Goal: Task Accomplishment & Management: Complete application form

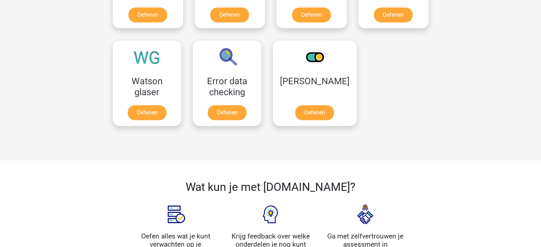
scroll to position [605, 0]
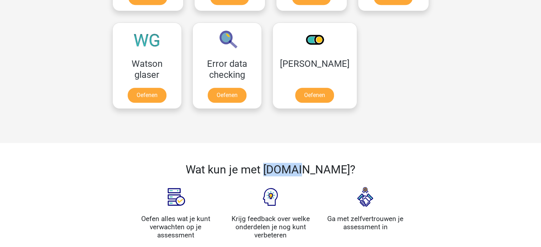
drag, startPoint x: 319, startPoint y: 169, endPoint x: 286, endPoint y: 169, distance: 32.7
click at [286, 169] on h2 "Wat kun je met Assess.ly?" at bounding box center [271, 170] width 274 height 14
copy h2 "Assess"
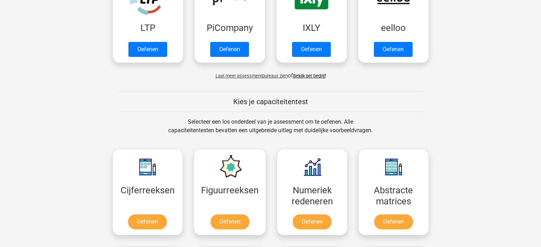
scroll to position [285, 0]
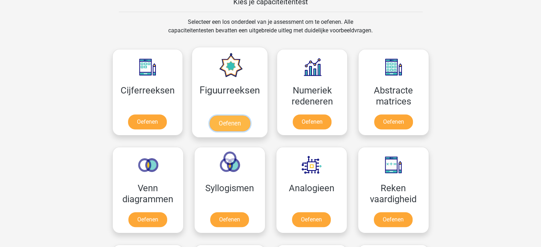
click at [231, 126] on link "Oefenen" at bounding box center [230, 124] width 41 height 16
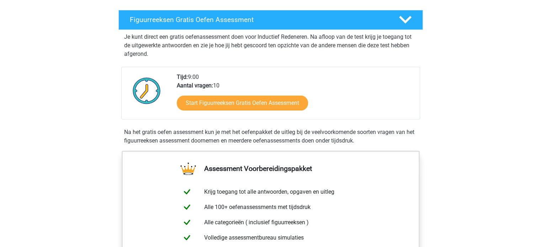
scroll to position [107, 0]
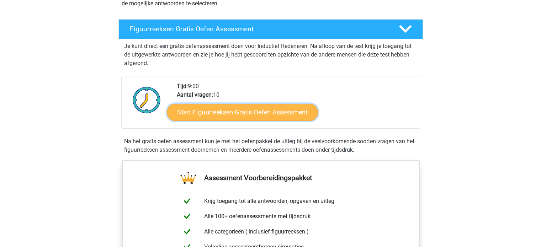
click at [234, 114] on link "Start Figuurreeksen Gratis Oefen Assessment" at bounding box center [242, 112] width 151 height 17
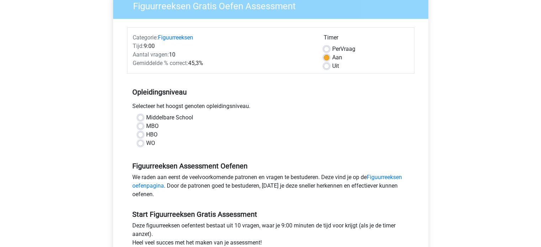
scroll to position [71, 0]
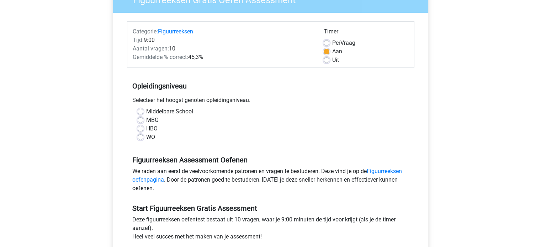
click at [146, 113] on label "Middelbare School" at bounding box center [169, 111] width 47 height 9
click at [139, 113] on input "Middelbare School" at bounding box center [141, 110] width 6 height 7
radio input "true"
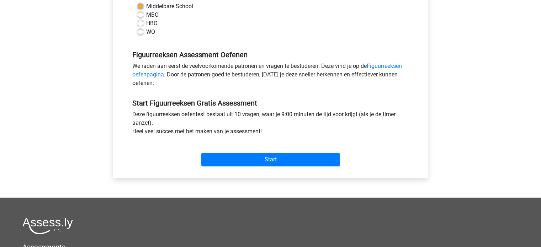
scroll to position [178, 0]
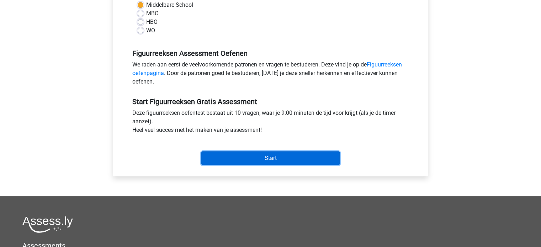
click at [268, 156] on input "Start" at bounding box center [270, 159] width 138 height 14
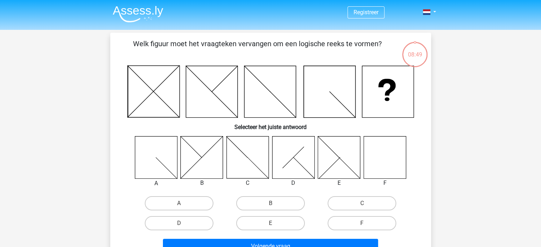
click at [381, 146] on icon at bounding box center [385, 157] width 42 height 42
click at [357, 222] on label "F" at bounding box center [362, 223] width 69 height 14
click at [362, 223] on input "F" at bounding box center [364, 225] width 5 height 5
radio input "true"
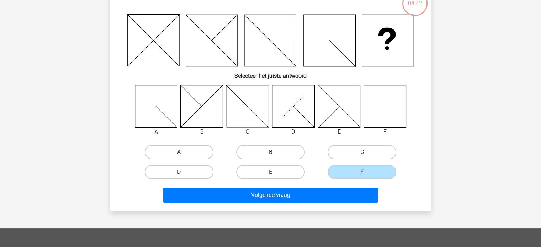
scroll to position [107, 0]
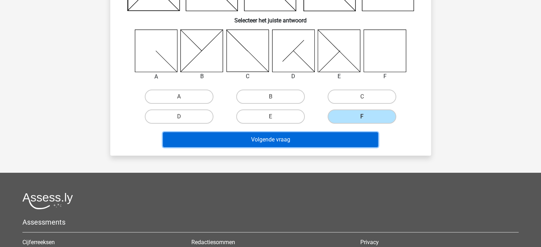
click at [273, 143] on button "Volgende vraag" at bounding box center [270, 139] width 215 height 15
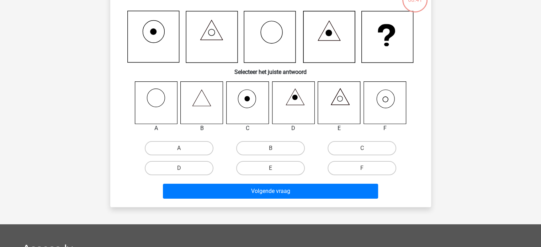
scroll to position [33, 0]
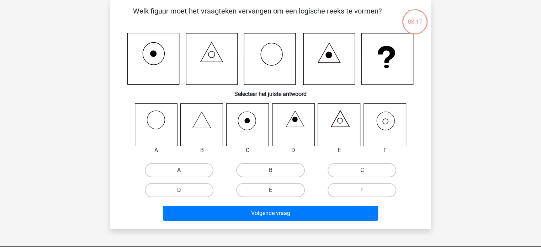
click at [385, 125] on icon at bounding box center [385, 125] width 42 height 42
click at [365, 193] on input "F" at bounding box center [364, 192] width 5 height 5
radio input "true"
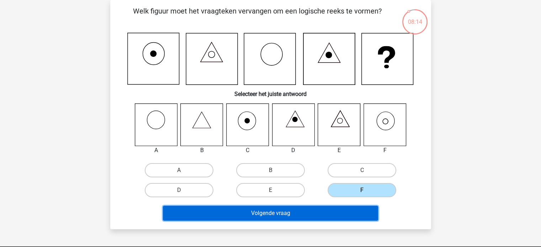
click at [274, 215] on button "Volgende vraag" at bounding box center [270, 213] width 215 height 15
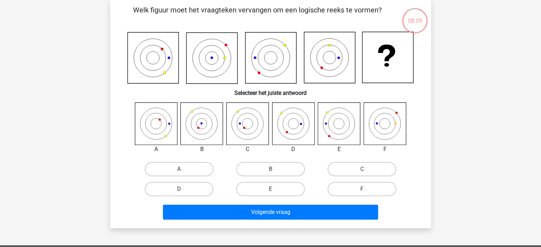
scroll to position [36, 0]
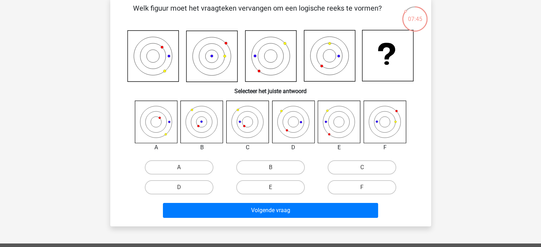
click at [179, 169] on input "A" at bounding box center [181, 170] width 5 height 5
radio input "true"
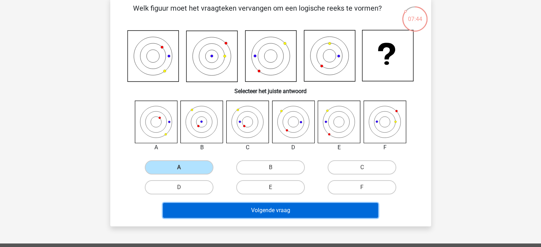
click at [279, 214] on button "Volgende vraag" at bounding box center [270, 210] width 215 height 15
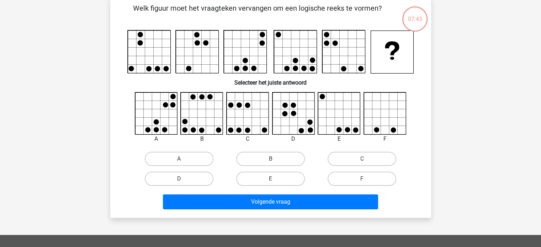
scroll to position [33, 0]
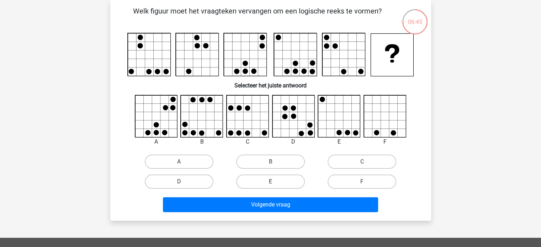
click at [275, 183] on label "E" at bounding box center [270, 182] width 69 height 14
click at [275, 183] on input "E" at bounding box center [272, 184] width 5 height 5
radio input "true"
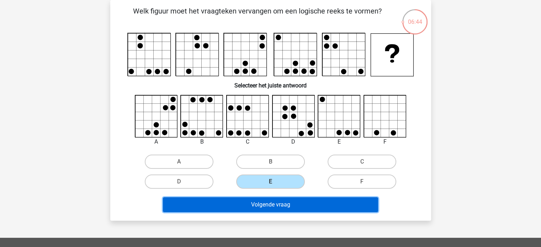
click at [274, 206] on button "Volgende vraag" at bounding box center [270, 204] width 215 height 15
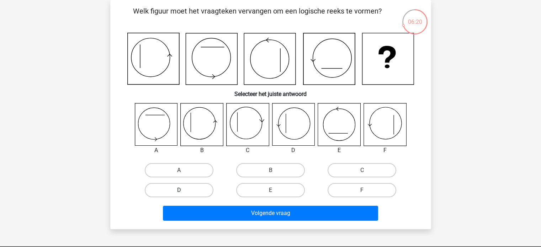
click at [199, 191] on label "D" at bounding box center [179, 190] width 69 height 14
click at [184, 191] on input "D" at bounding box center [181, 192] width 5 height 5
radio input "true"
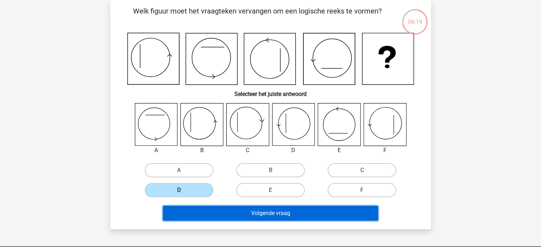
click at [279, 210] on button "Volgende vraag" at bounding box center [270, 213] width 215 height 15
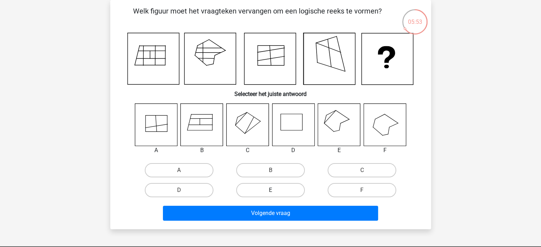
click at [278, 190] on label "E" at bounding box center [270, 190] width 69 height 14
click at [275, 190] on input "E" at bounding box center [272, 192] width 5 height 5
radio input "true"
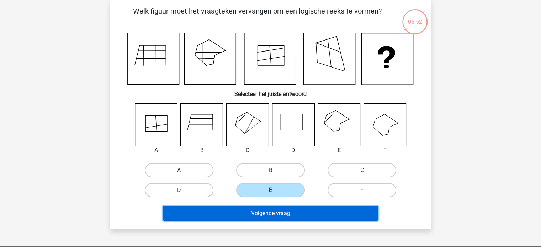
click at [273, 210] on button "Volgende vraag" at bounding box center [270, 213] width 215 height 15
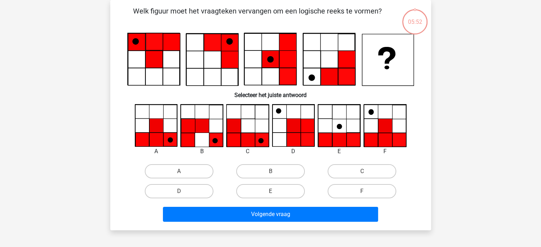
drag, startPoint x: 273, startPoint y: 210, endPoint x: 447, endPoint y: 136, distance: 189.1
click at [447, 136] on div "Registreer Nederlands English" at bounding box center [270, 201] width 541 height 468
click at [201, 130] on icon at bounding box center [202, 126] width 14 height 14
click at [264, 173] on label "B" at bounding box center [270, 171] width 69 height 14
click at [270, 173] on input "B" at bounding box center [272, 174] width 5 height 5
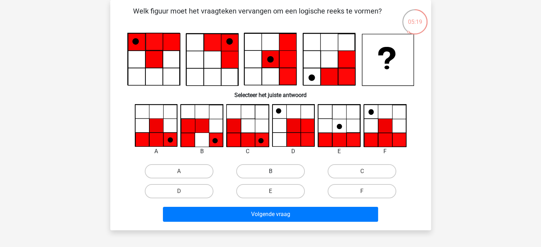
radio input "true"
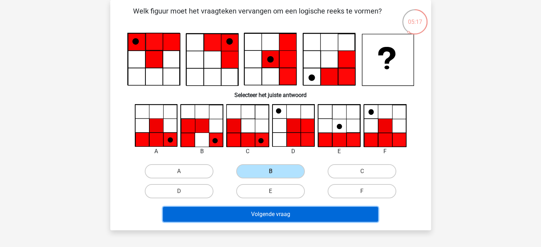
click at [269, 215] on button "Volgende vraag" at bounding box center [270, 214] width 215 height 15
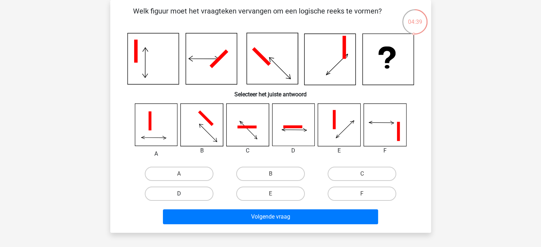
click at [196, 195] on label "D" at bounding box center [179, 194] width 69 height 14
click at [184, 195] on input "D" at bounding box center [181, 196] width 5 height 5
radio input "true"
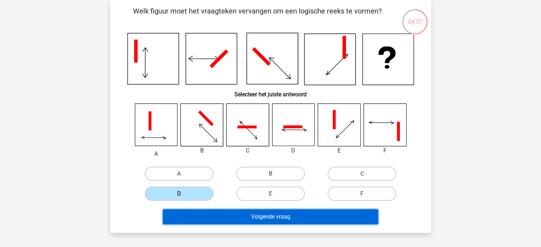
click at [264, 215] on button "Volgende vraag" at bounding box center [270, 217] width 215 height 15
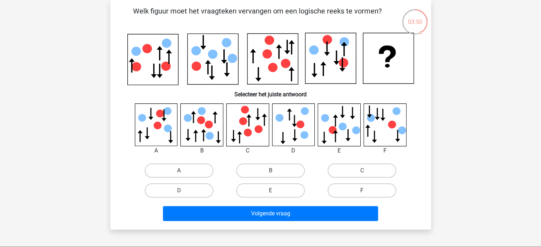
click at [254, 132] on icon at bounding box center [247, 125] width 42 height 42
click at [370, 174] on label "C" at bounding box center [362, 171] width 69 height 14
click at [367, 174] on input "C" at bounding box center [364, 173] width 5 height 5
radio input "true"
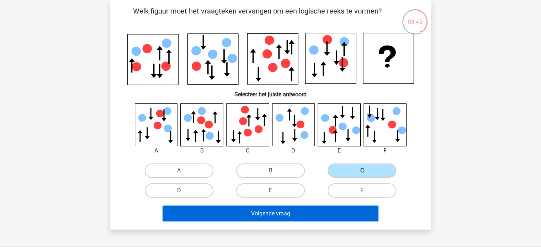
click at [313, 212] on button "Volgende vraag" at bounding box center [270, 213] width 215 height 15
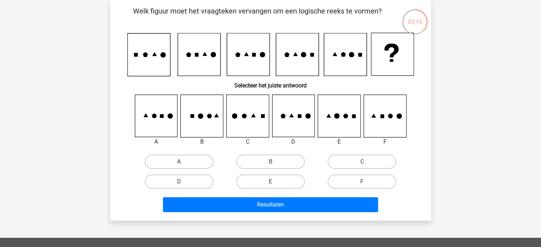
click at [175, 162] on label "A" at bounding box center [179, 162] width 69 height 14
click at [179, 162] on input "A" at bounding box center [181, 164] width 5 height 5
radio input "true"
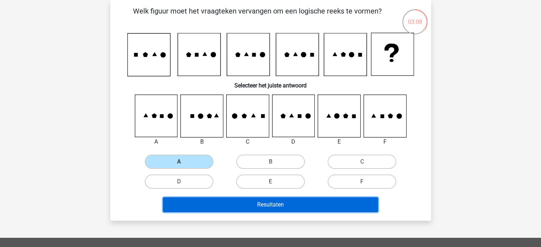
click at [278, 209] on button "Resultaten" at bounding box center [270, 204] width 215 height 15
